Goal: Information Seeking & Learning: Find specific fact

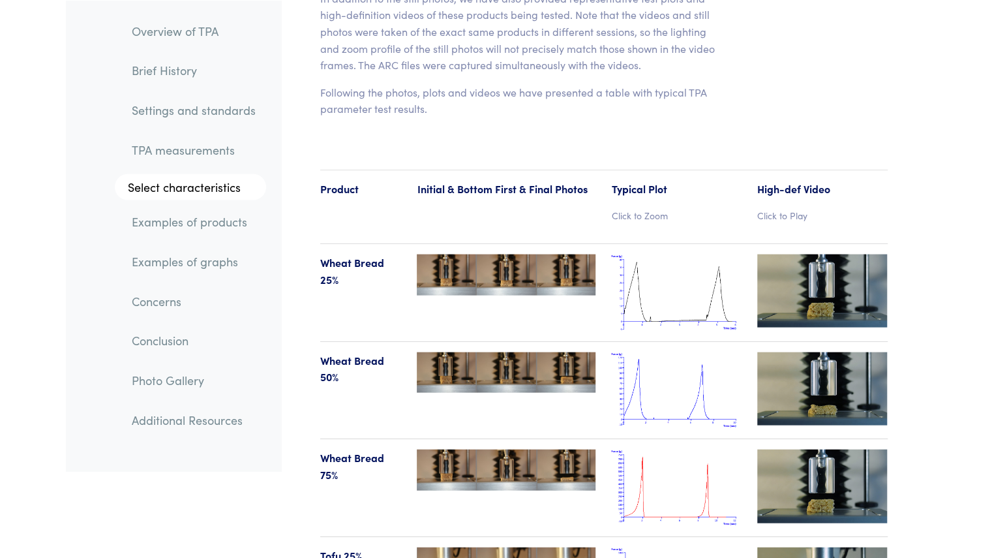
drag, startPoint x: 738, startPoint y: 176, endPoint x: 764, endPoint y: 536, distance: 361.1
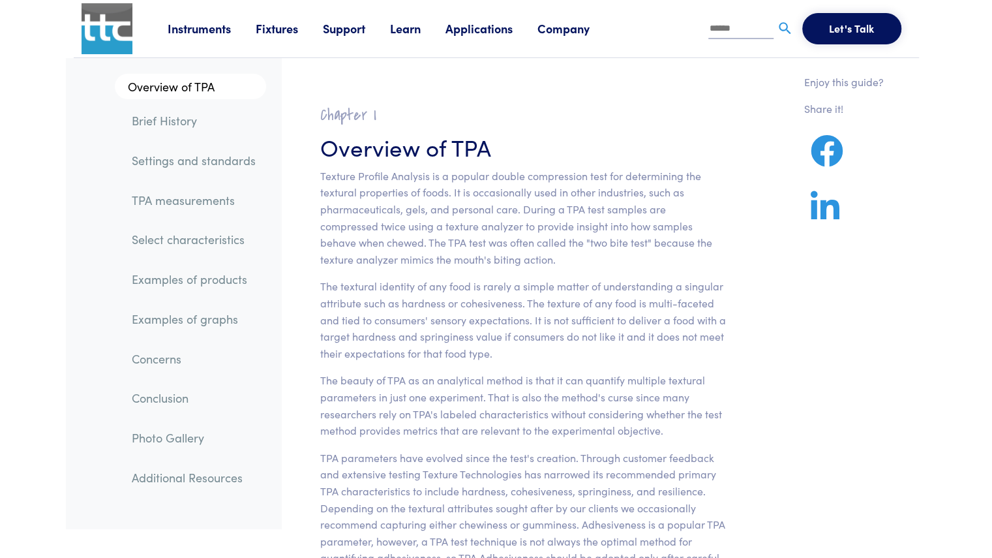
click at [489, 29] on link "Company" at bounding box center [576, 28] width 77 height 16
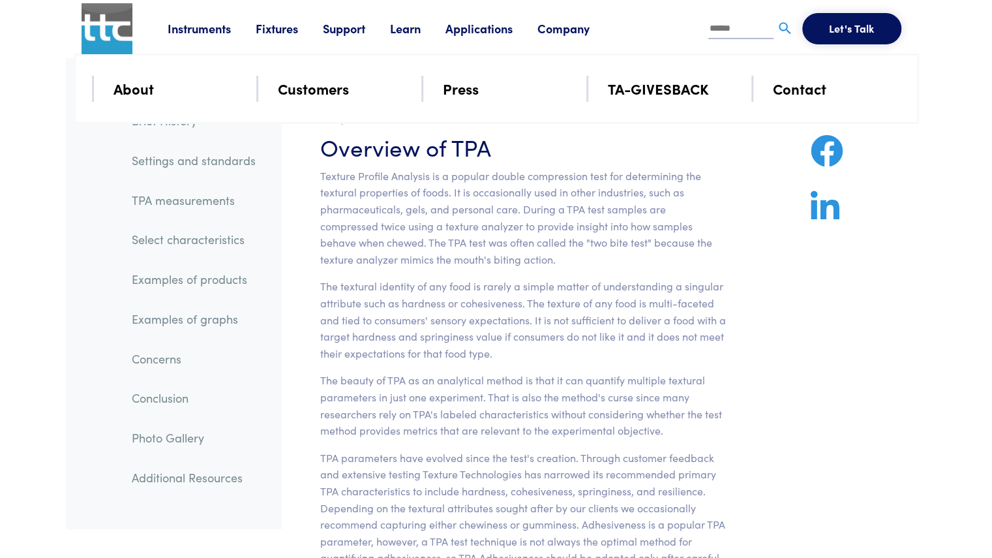
click at [489, 242] on p "Texture Profile Analysis is a popular double compression test for determining t…" at bounding box center [523, 218] width 406 height 100
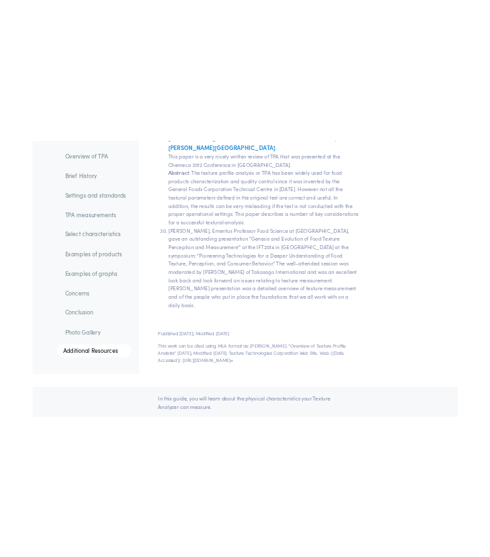
scroll to position [27163, 0]
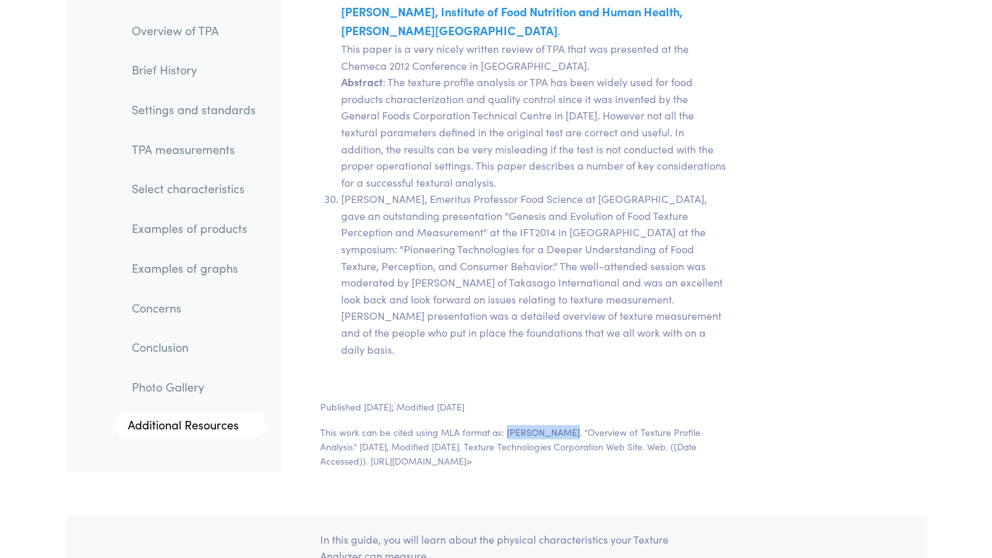
drag, startPoint x: 504, startPoint y: 219, endPoint x: 564, endPoint y: 216, distance: 59.4
click at [489, 425] on p "This work can be cited using MLA format as: [PERSON_NAME]. “Overview of Texture…" at bounding box center [523, 447] width 406 height 44
copy p "[PERSON_NAME]"
drag, startPoint x: 572, startPoint y: 218, endPoint x: 717, endPoint y: 213, distance: 144.9
click at [489, 425] on p "This work can be cited using MLA format as: [PERSON_NAME]. “Overview of Texture…" at bounding box center [523, 447] width 406 height 44
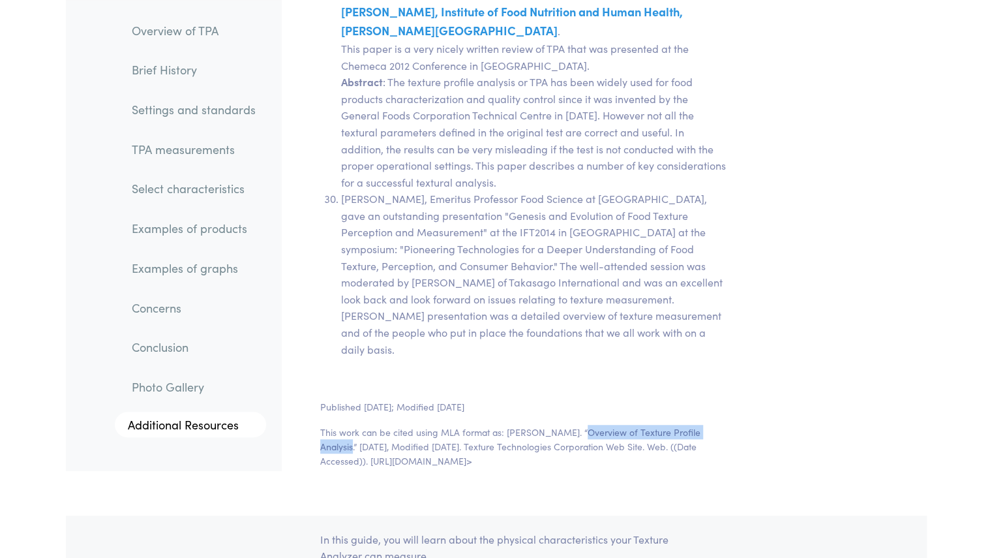
copy p "Overview of Texture Profile Analysis"
click at [489, 425] on p "This work can be cited using MLA format as: [PERSON_NAME]. “Overview of Texture…" at bounding box center [523, 447] width 406 height 44
drag, startPoint x: 489, startPoint y: 233, endPoint x: 690, endPoint y: 229, distance: 201.0
click at [489, 425] on p "This work can be cited using MLA format as: [PERSON_NAME]. “Overview of Texture…" at bounding box center [523, 447] width 406 height 44
copy p "Texture Technologies Corporation Web Site. Web."
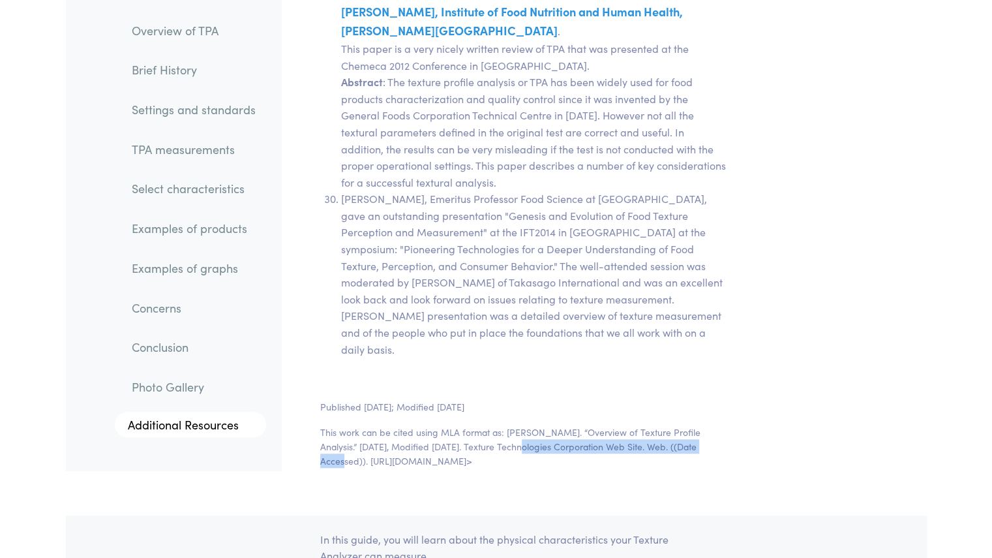
drag, startPoint x: 681, startPoint y: 246, endPoint x: 370, endPoint y: 243, distance: 310.6
click at [370, 425] on p "This work can be cited using MLA format as: [PERSON_NAME]. “Overview of Texture…" at bounding box center [523, 447] width 406 height 44
copy p "[URL][DOMAIN_NAME]>"
